Goal: Task Accomplishment & Management: Complete application form

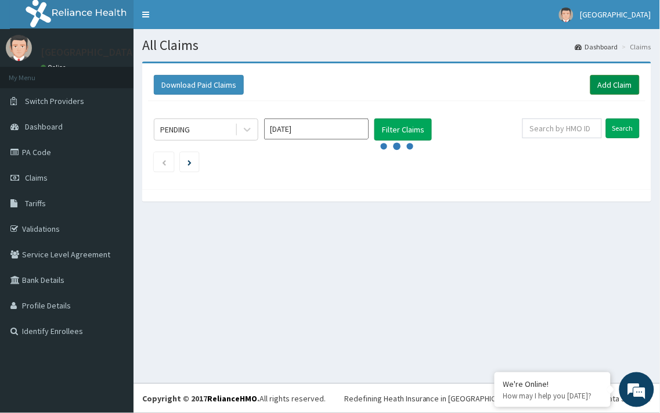
click at [614, 83] on link "Add Claim" at bounding box center [614, 85] width 49 height 20
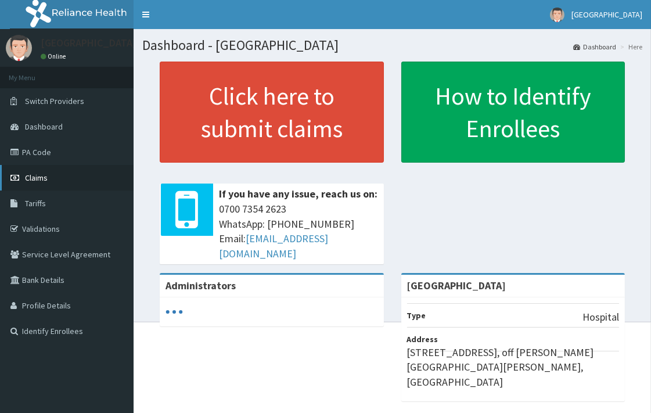
click at [46, 176] on span "Claims" at bounding box center [36, 177] width 23 height 10
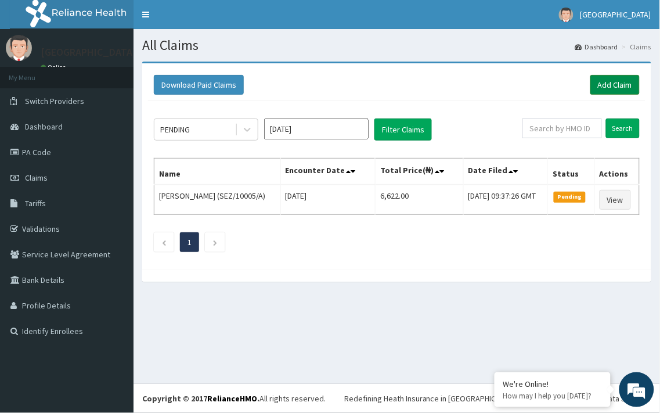
click at [622, 80] on link "Add Claim" at bounding box center [614, 85] width 49 height 20
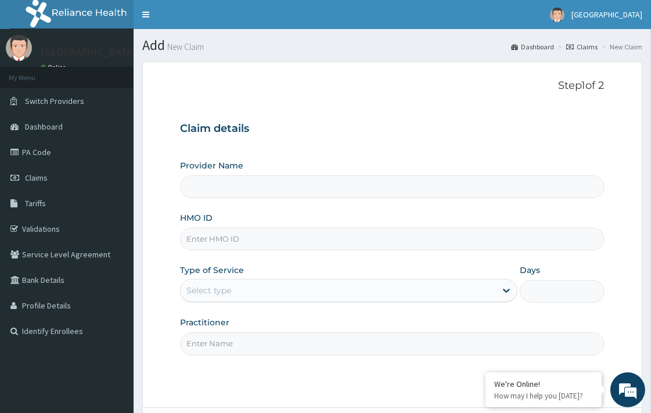
click at [266, 238] on input "HMO ID" at bounding box center [392, 239] width 424 height 23
type input "[GEOGRAPHIC_DATA]"
paste input "ZTL/10111/A"
type input "ZTL/10111/A"
click at [233, 294] on div "Select type" at bounding box center [338, 290] width 315 height 19
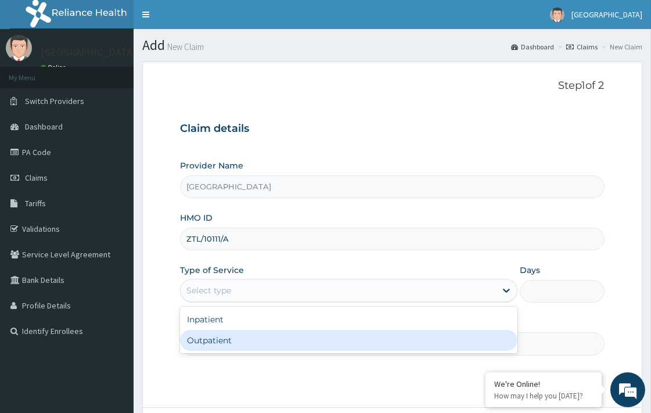
click at [219, 340] on div "Outpatient" at bounding box center [348, 340] width 337 height 21
type input "1"
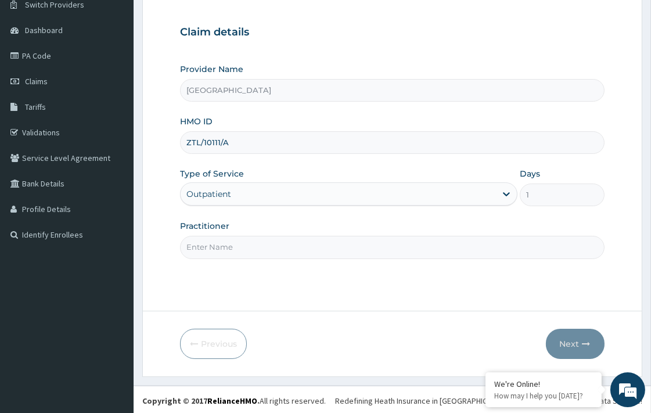
scroll to position [99, 0]
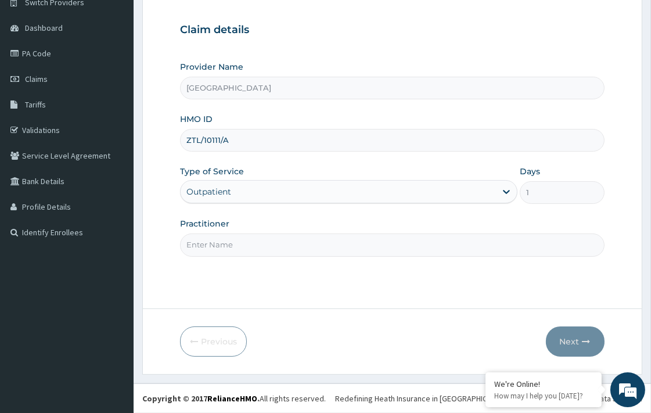
click at [290, 246] on input "Practitioner" at bounding box center [392, 244] width 424 height 23
type input "DR. KOLAWOLE"
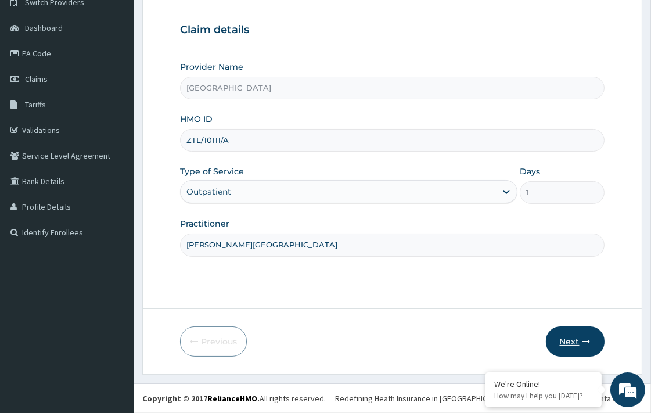
scroll to position [0, 0]
click at [560, 337] on button "Next" at bounding box center [575, 341] width 59 height 30
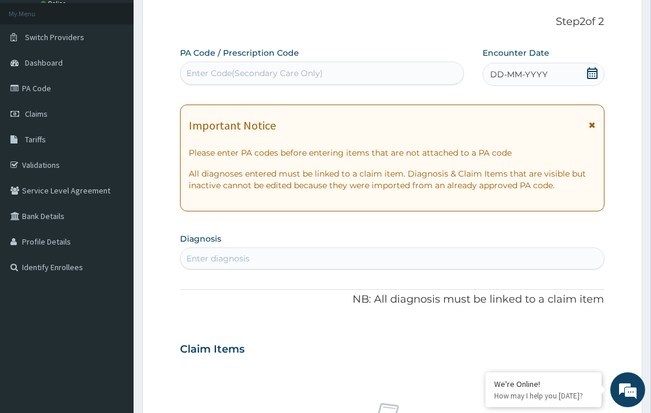
scroll to position [34, 0]
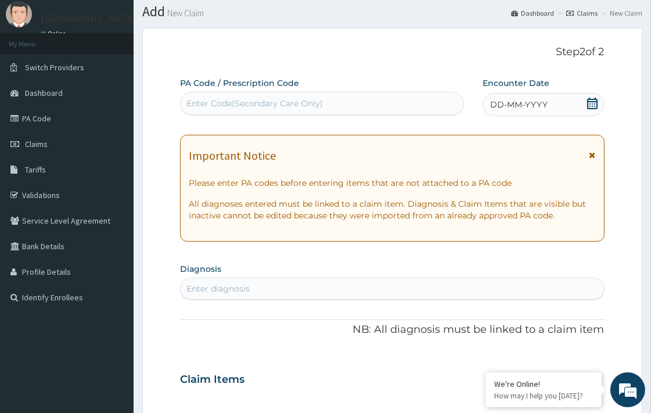
click at [590, 102] on icon at bounding box center [592, 104] width 12 height 12
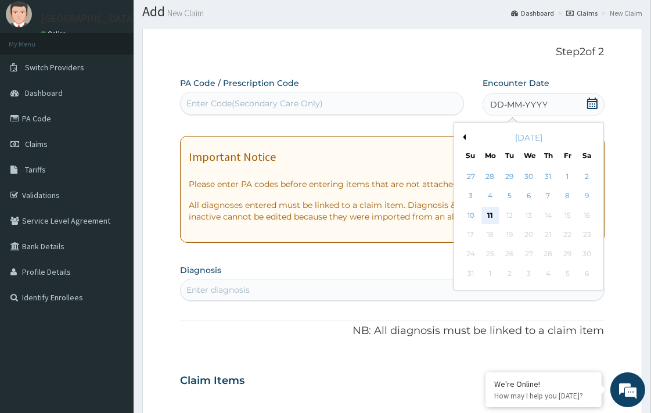
click at [485, 211] on div "11" at bounding box center [489, 215] width 17 height 17
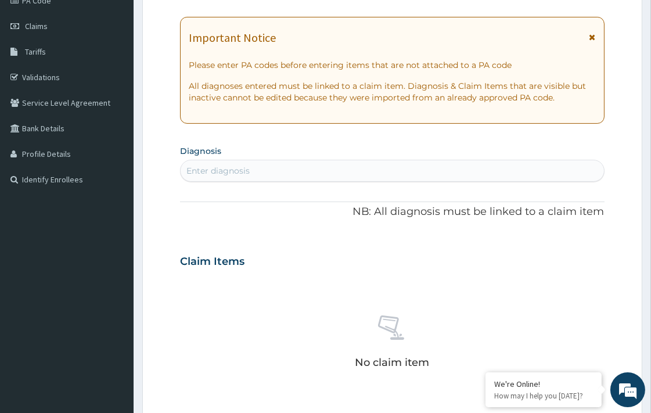
scroll to position [163, 0]
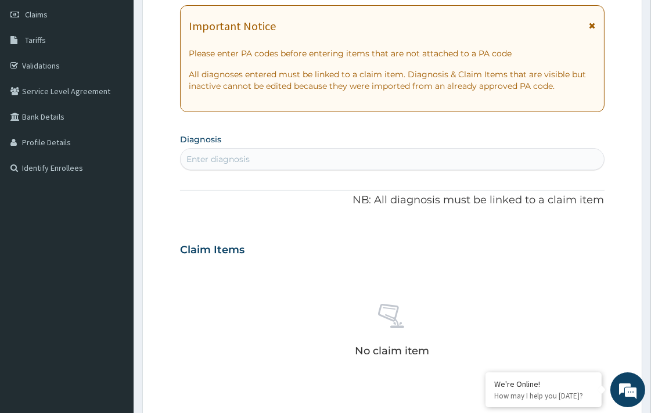
click at [258, 161] on div "Enter diagnosis" at bounding box center [392, 159] width 423 height 19
type input "CANDI"
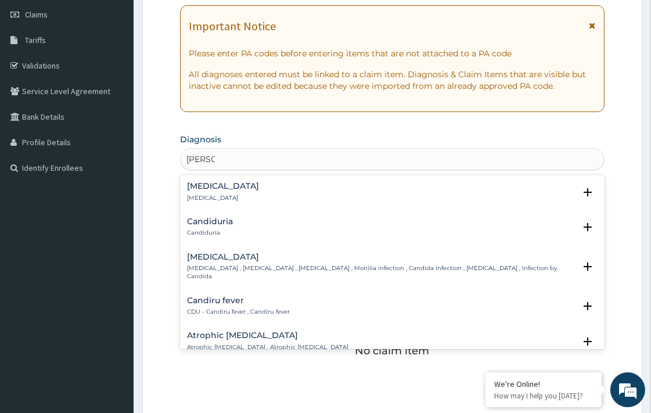
click at [199, 260] on h4 "Candidiasis" at bounding box center [380, 257] width 387 height 9
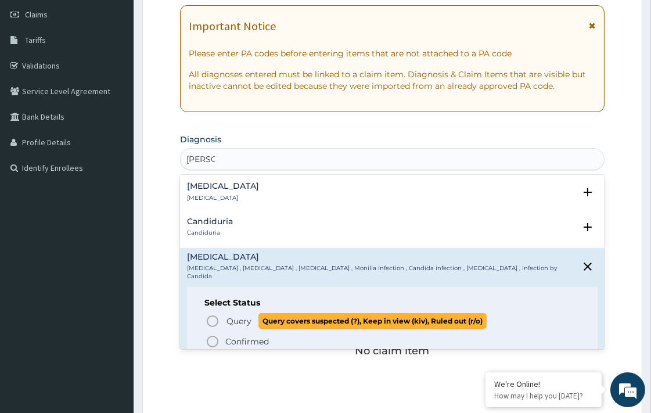
click at [215, 314] on icon "status option query" at bounding box center [213, 321] width 14 height 14
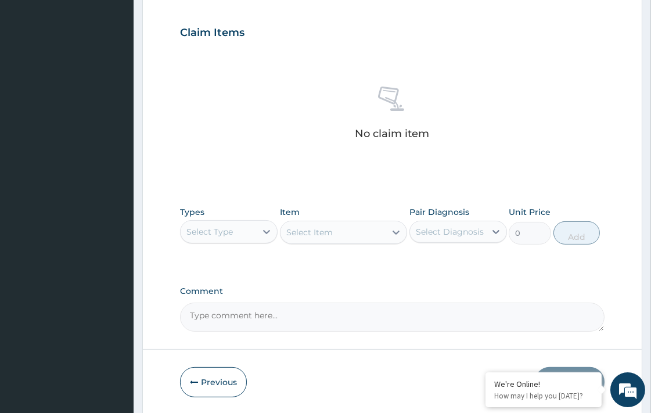
scroll to position [421, 0]
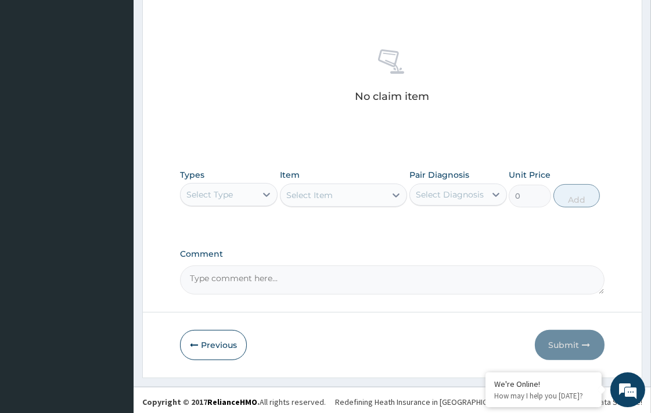
click at [219, 197] on div "Select Type" at bounding box center [209, 195] width 46 height 12
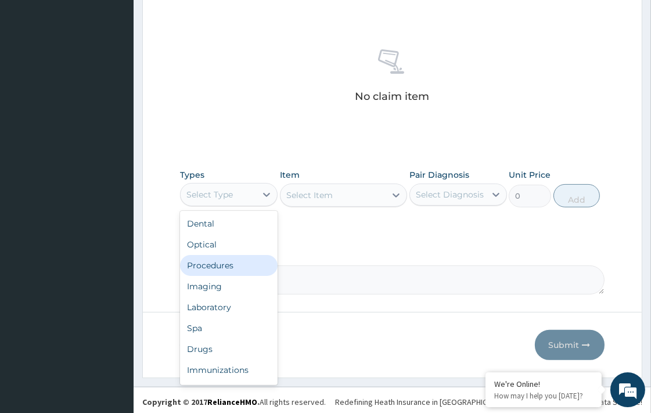
click at [222, 265] on div "Procedures" at bounding box center [229, 265] width 98 height 21
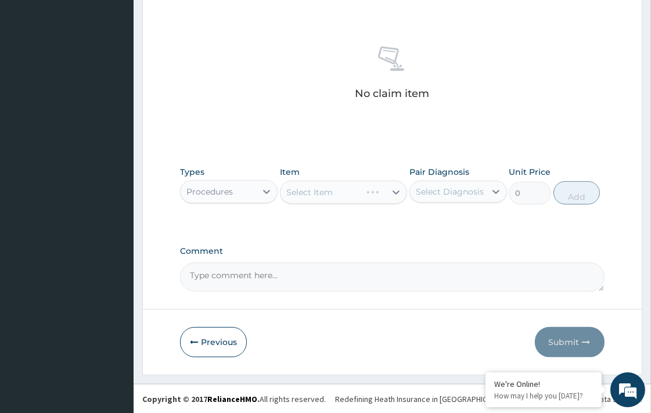
scroll to position [424, 0]
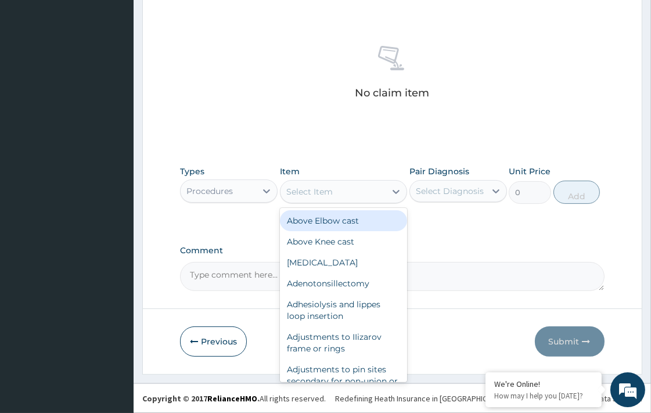
click at [355, 192] on div "Select Item" at bounding box center [332, 191] width 105 height 19
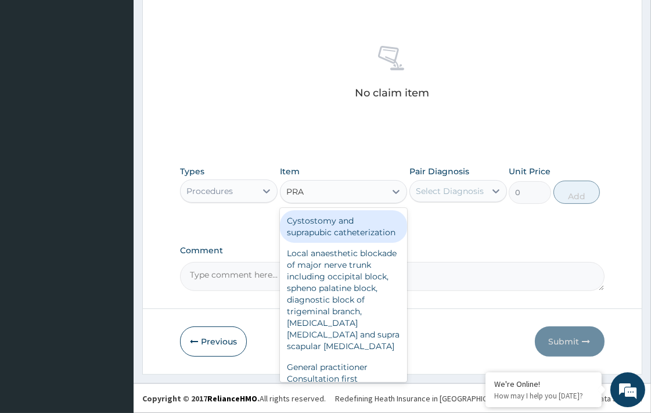
type input "PRAC"
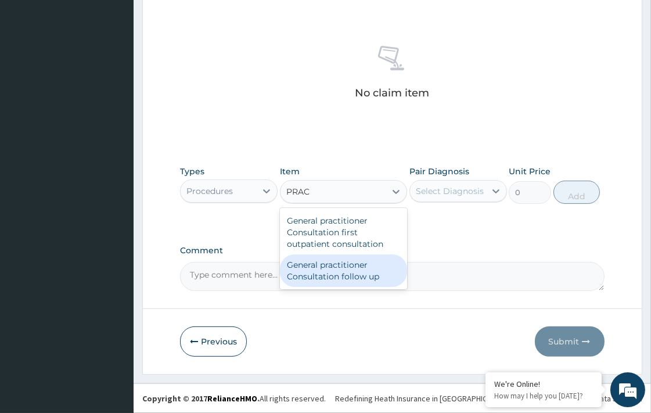
click at [337, 276] on div "General practitioner Consultation follow up" at bounding box center [343, 270] width 127 height 33
type input "2365"
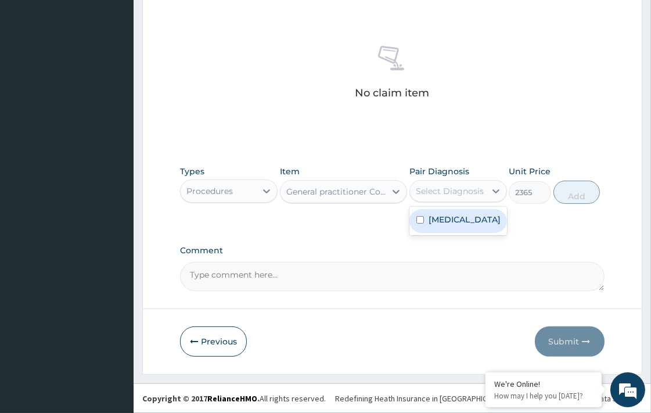
click at [455, 199] on div "Select Diagnosis" at bounding box center [447, 191] width 75 height 19
click at [450, 219] on label "Candidiasis" at bounding box center [464, 220] width 72 height 12
checkbox input "true"
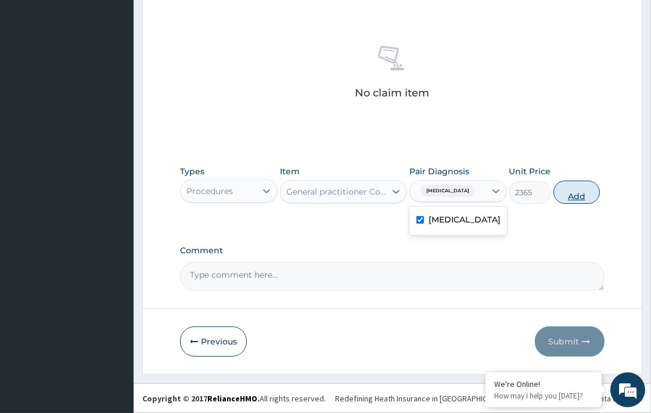
click at [578, 189] on button "Add" at bounding box center [576, 192] width 46 height 23
type input "0"
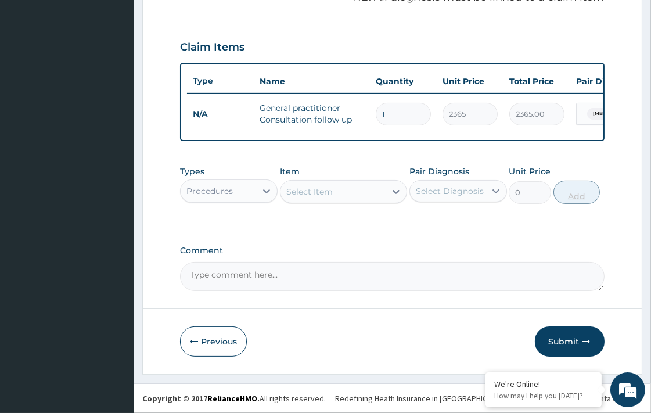
scroll to position [378, 0]
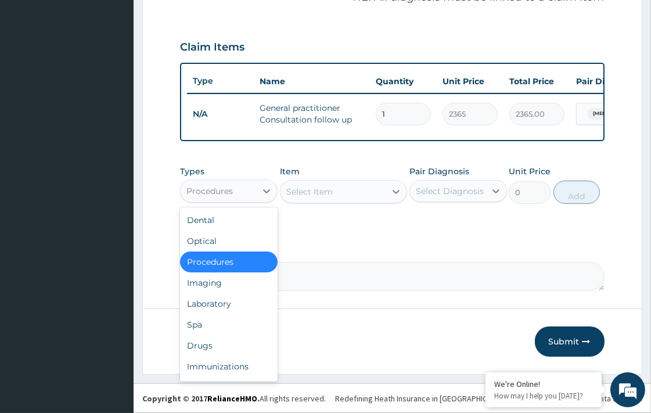
click at [246, 192] on div "Procedures" at bounding box center [218, 191] width 75 height 19
click at [209, 338] on div "Drugs" at bounding box center [229, 345] width 98 height 21
click at [209, 338] on button "Previous" at bounding box center [213, 341] width 67 height 30
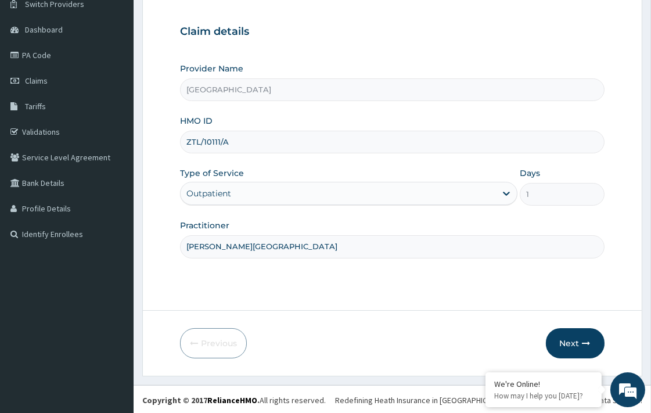
scroll to position [99, 0]
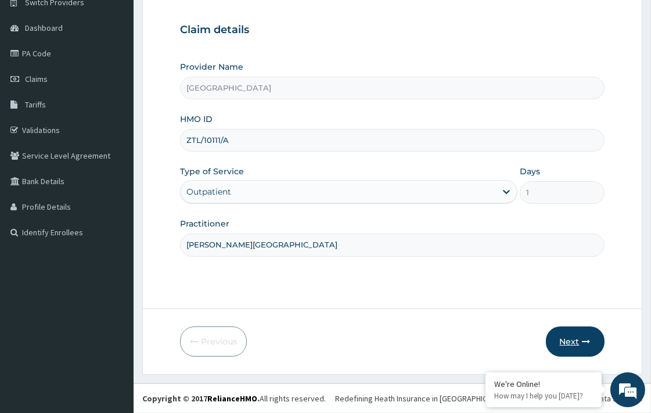
click at [571, 334] on button "Next" at bounding box center [575, 341] width 59 height 30
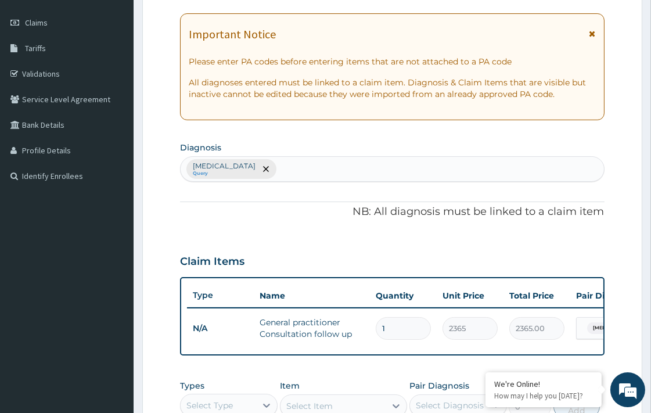
scroll to position [292, 0]
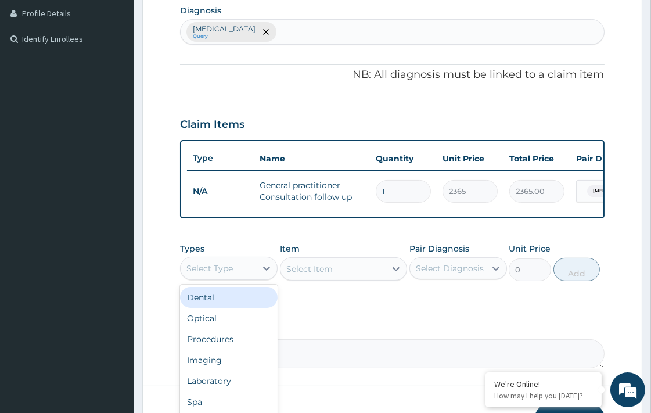
click at [242, 276] on div "Select Type" at bounding box center [218, 268] width 75 height 19
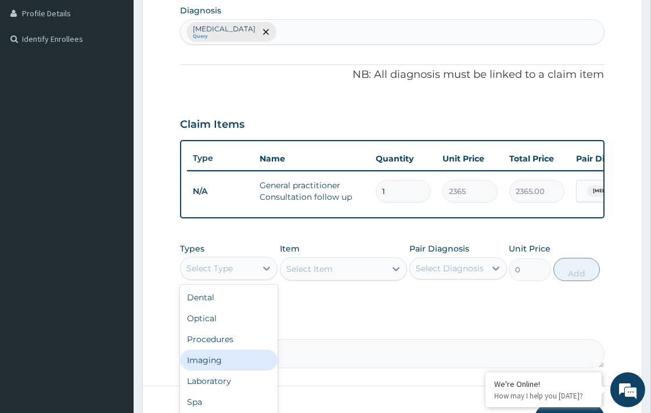
scroll to position [39, 0]
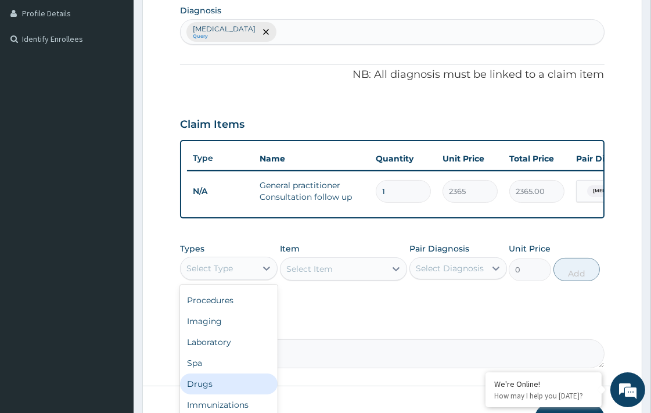
click at [205, 391] on div "Drugs" at bounding box center [229, 383] width 98 height 21
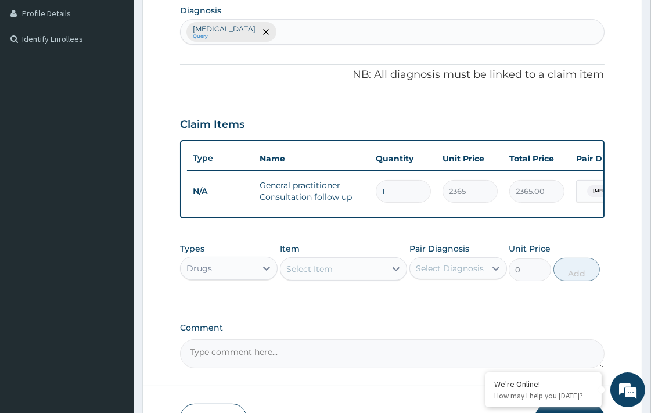
click at [320, 275] on div "Select Item" at bounding box center [309, 269] width 46 height 12
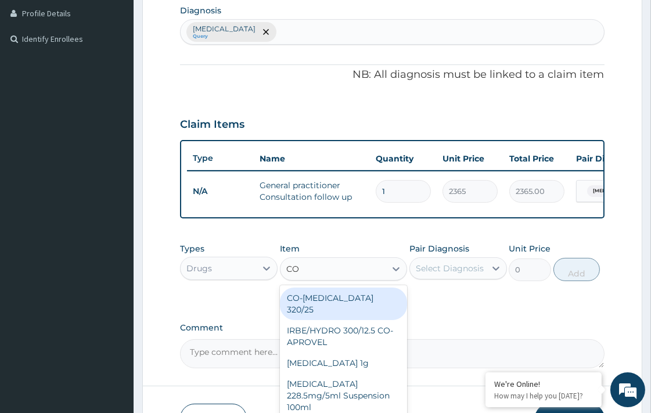
type input "C"
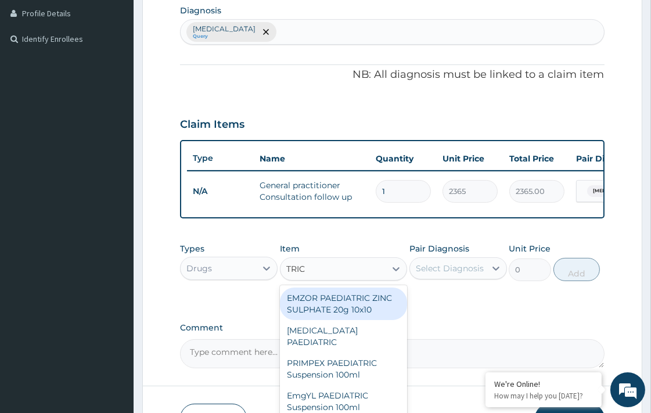
type input "TRIC"
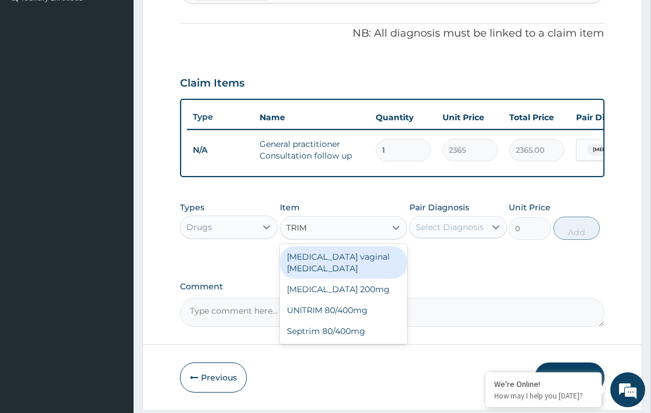
scroll to position [378, 0]
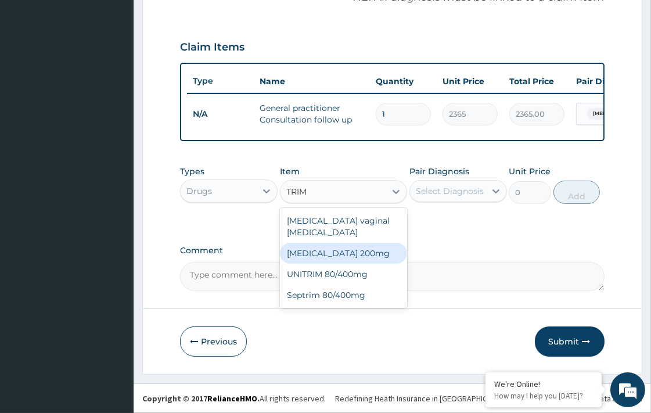
type input "TRIM"
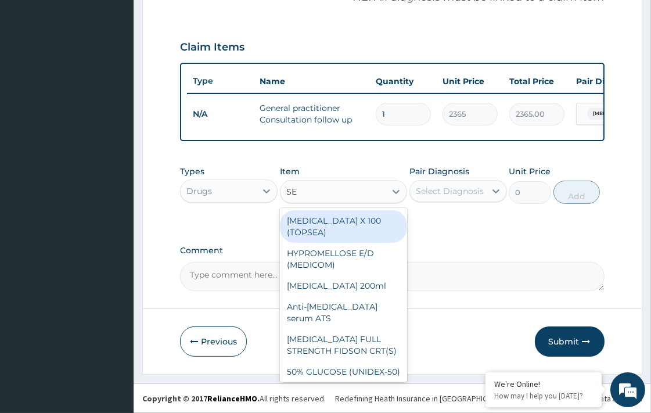
type input "SEP"
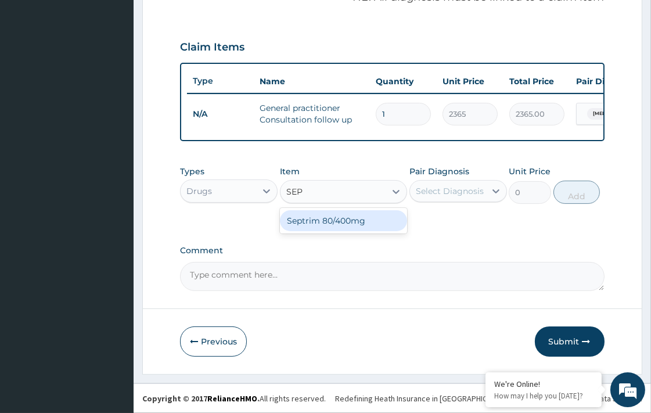
click at [317, 218] on div "Septrim 80/400mg" at bounding box center [343, 220] width 127 height 21
type input "94.6"
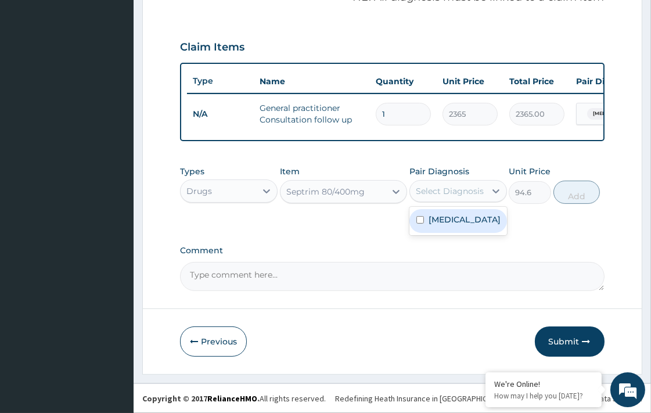
click at [467, 190] on div "Select Diagnosis" at bounding box center [450, 191] width 68 height 12
click at [444, 219] on label "Candidiasis" at bounding box center [464, 220] width 72 height 12
checkbox input "true"
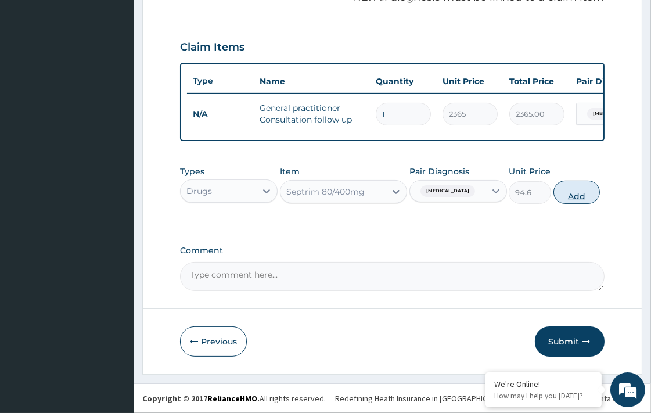
click at [583, 193] on button "Add" at bounding box center [576, 192] width 46 height 23
type input "0"
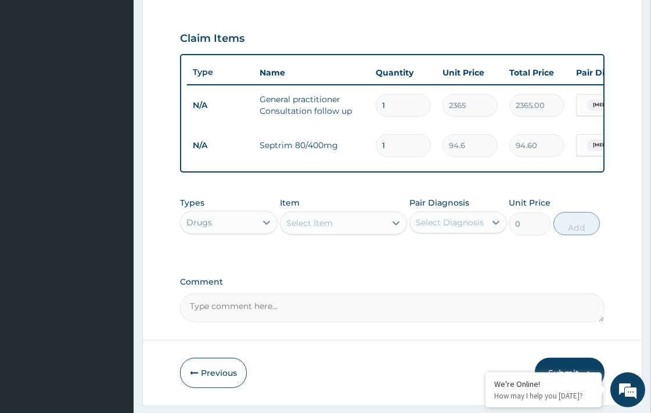
type input "0.00"
type input "2"
type input "189.20"
type input "20"
type input "1892.00"
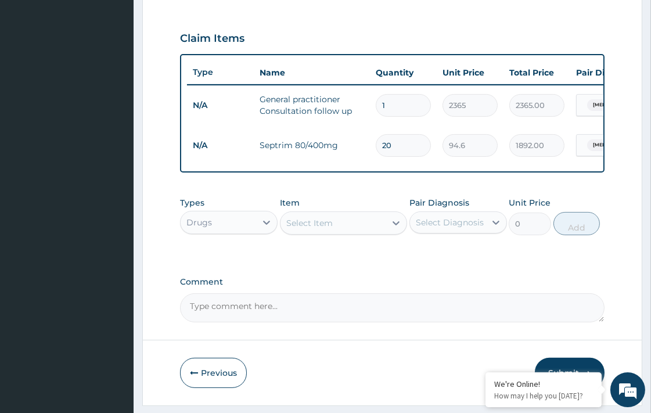
type input "20"
click at [298, 229] on div "Select Item" at bounding box center [309, 223] width 46 height 12
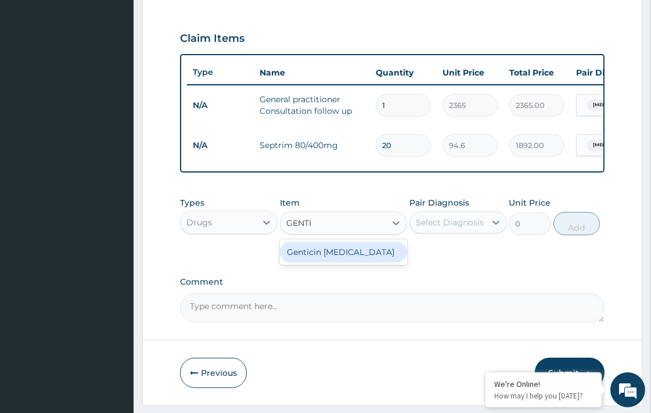
type input "GENT"
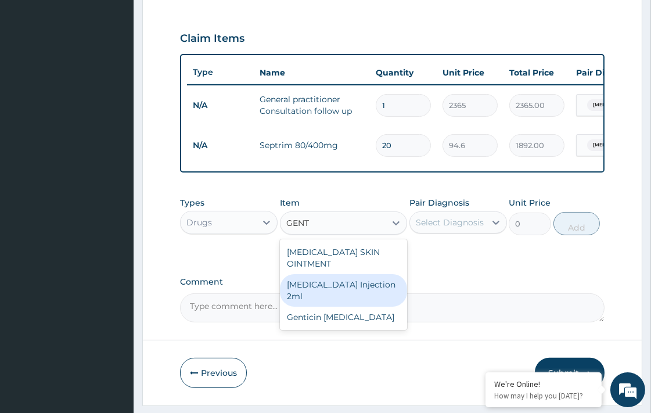
click at [349, 296] on div "GENTAMICIN Injection 2ml" at bounding box center [343, 290] width 127 height 33
type input "331.1"
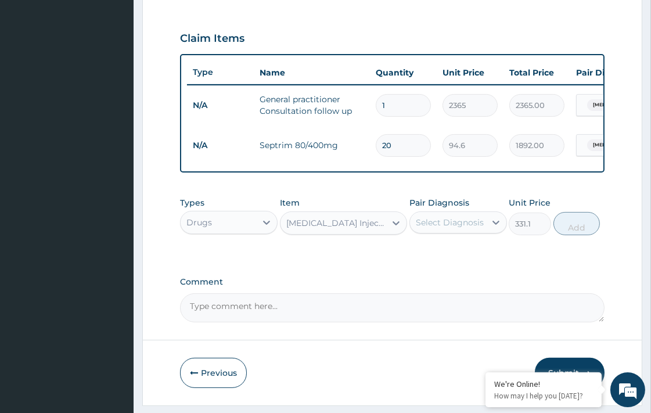
click at [477, 228] on div "Select Diagnosis" at bounding box center [450, 223] width 68 height 12
click at [461, 257] on label "Candidiasis" at bounding box center [464, 251] width 72 height 12
checkbox input "true"
click at [588, 233] on button "Add" at bounding box center [576, 223] width 46 height 23
type input "0"
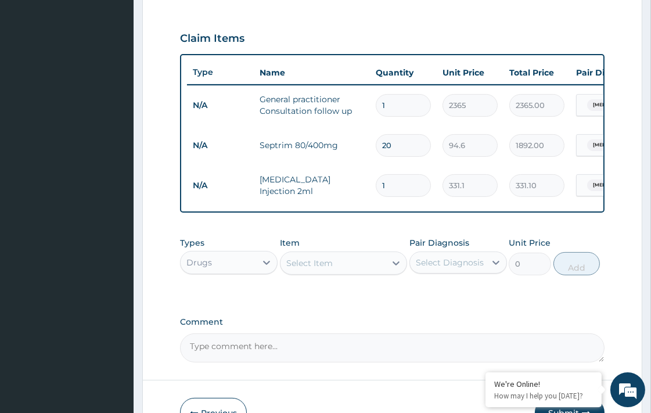
type input "0.00"
type input "3"
type input "993.30"
type input "3"
click at [312, 269] on div "Select Item" at bounding box center [309, 263] width 46 height 12
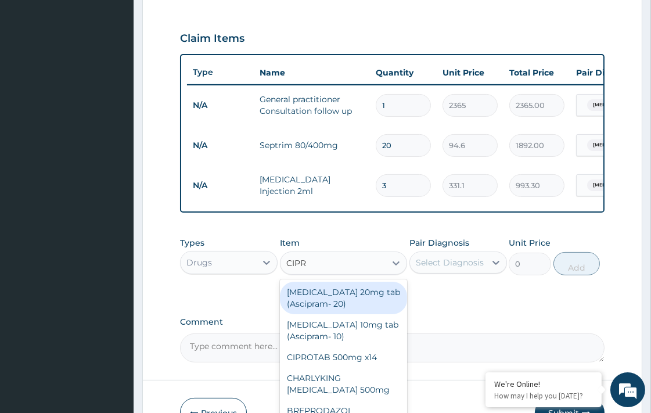
type input "CIPRO"
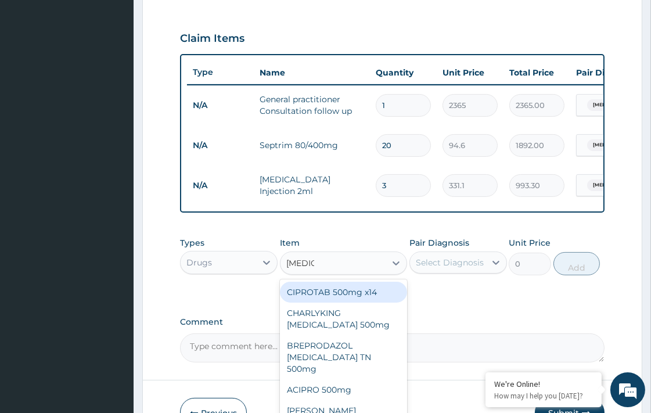
click at [334, 302] on div "CIPROTAB 500mg x14" at bounding box center [343, 292] width 127 height 21
type input "319.275"
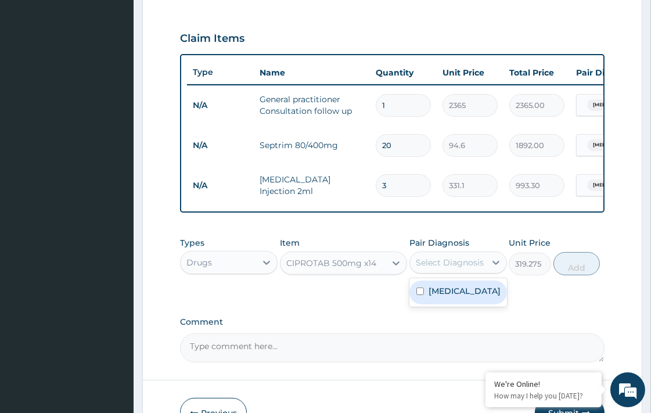
click at [471, 264] on div "Select Diagnosis" at bounding box center [447, 262] width 75 height 19
click at [428, 297] on label "Candidiasis" at bounding box center [464, 291] width 72 height 12
checkbox input "true"
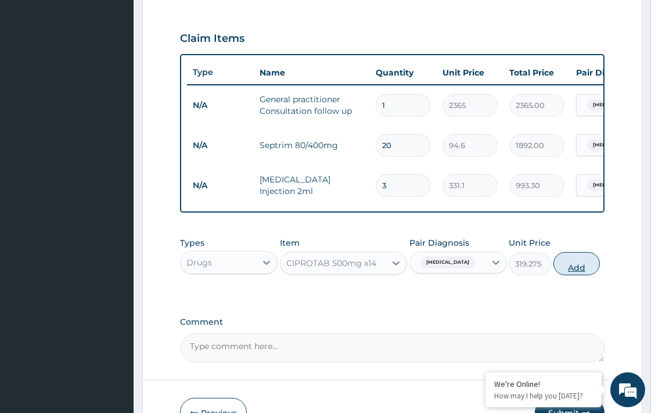
click at [576, 275] on button "Add" at bounding box center [576, 263] width 46 height 23
type input "0"
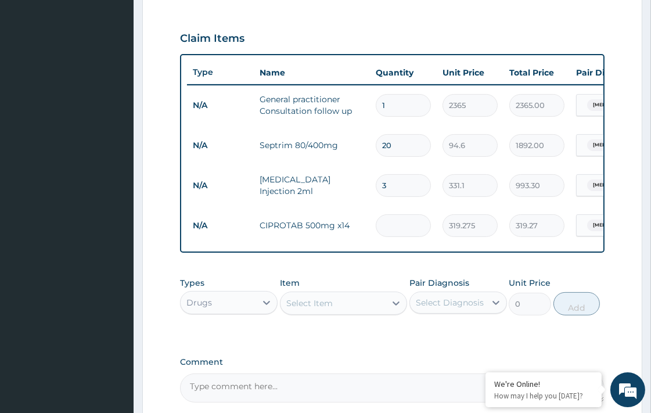
type input "0.00"
type input "1"
type input "319.27"
type input "10"
type input "3192.75"
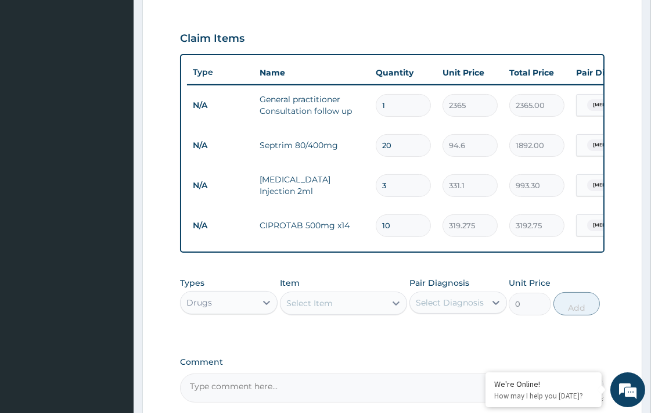
type input "10"
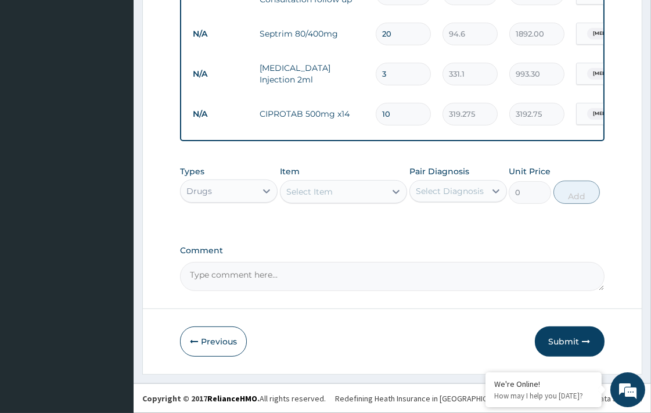
scroll to position [499, 0]
click at [576, 341] on button "Submit" at bounding box center [570, 341] width 70 height 30
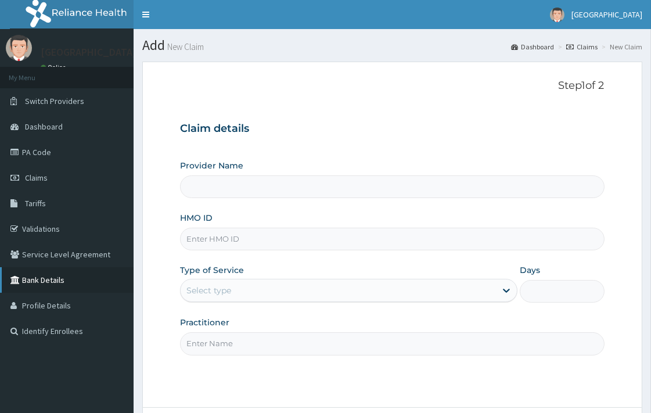
scroll to position [99, 0]
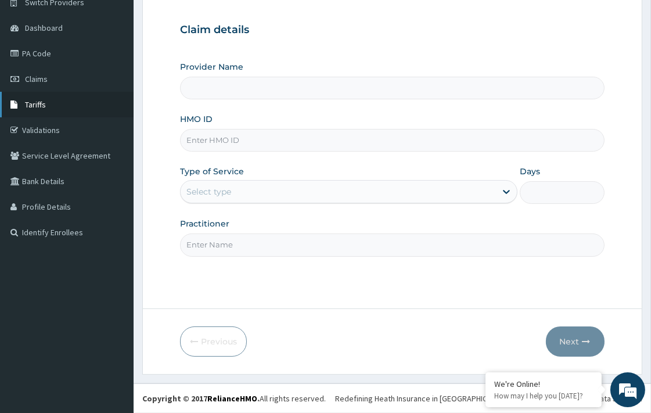
type input "[GEOGRAPHIC_DATA]"
click at [45, 100] on link "Tariffs" at bounding box center [67, 105] width 134 height 26
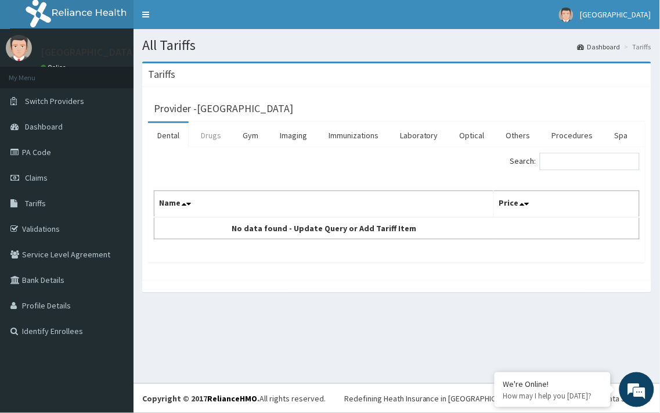
click at [221, 137] on link "Drugs" at bounding box center [211, 135] width 39 height 24
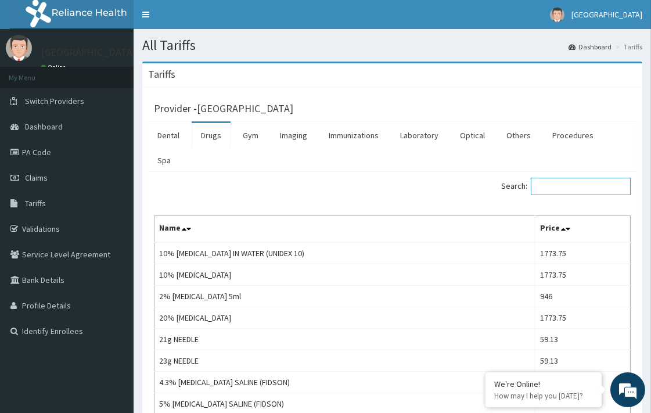
click at [567, 178] on input "Search:" at bounding box center [581, 186] width 100 height 17
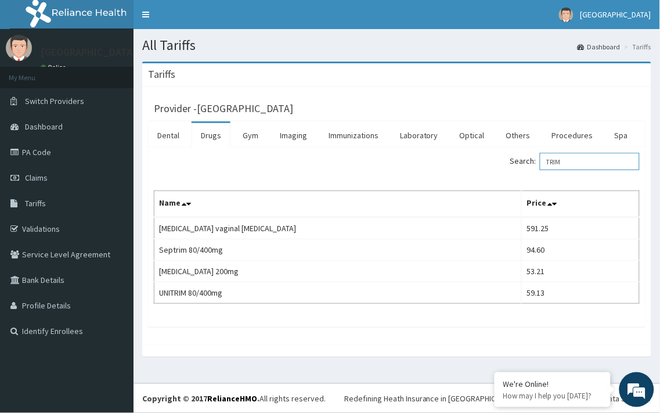
click at [570, 161] on input "TRIM" at bounding box center [590, 161] width 100 height 17
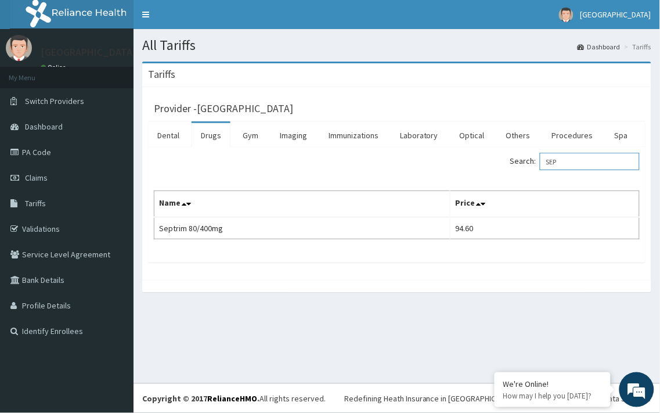
type input "SEP"
